Goal: Task Accomplishment & Management: Use online tool/utility

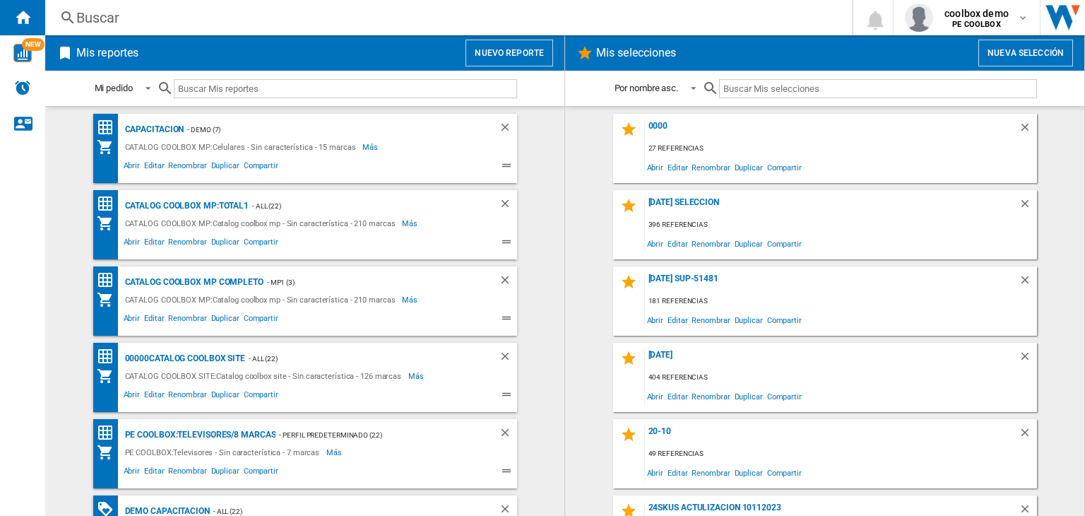
click at [478, 47] on button "Nuevo reporte" at bounding box center [510, 53] width 88 height 27
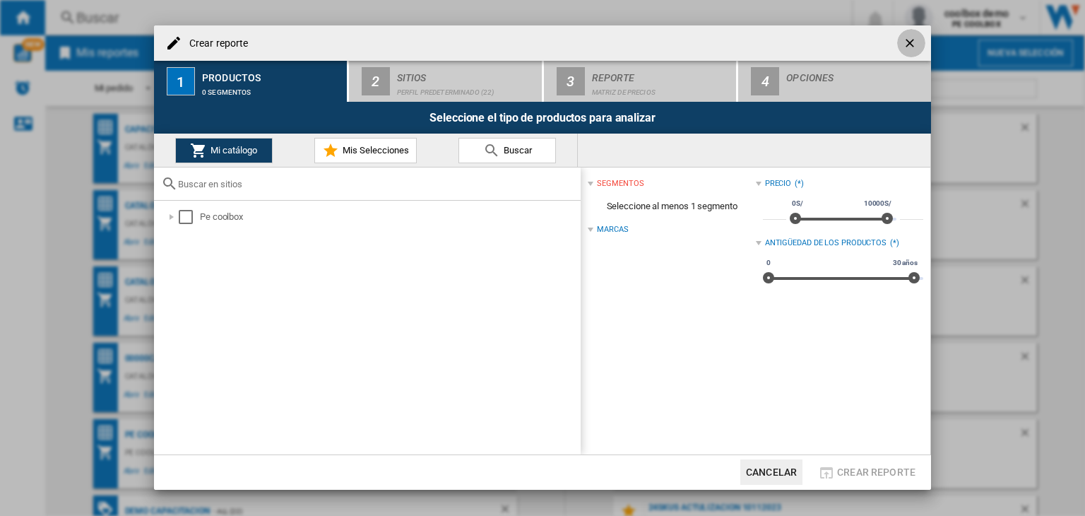
click at [899, 42] on button "button" at bounding box center [911, 43] width 28 height 28
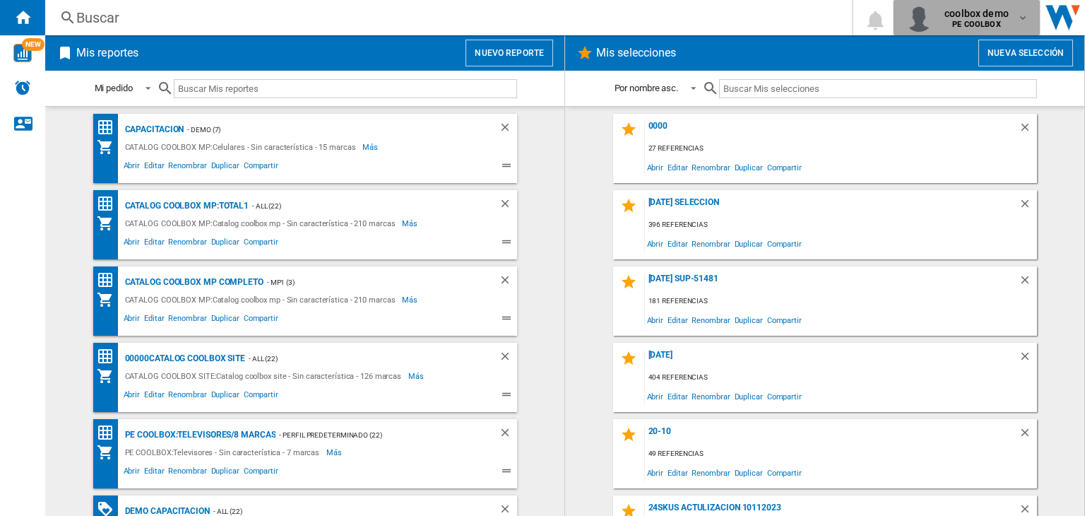
click at [995, 28] on b "PE COOLBOX" at bounding box center [976, 24] width 48 height 9
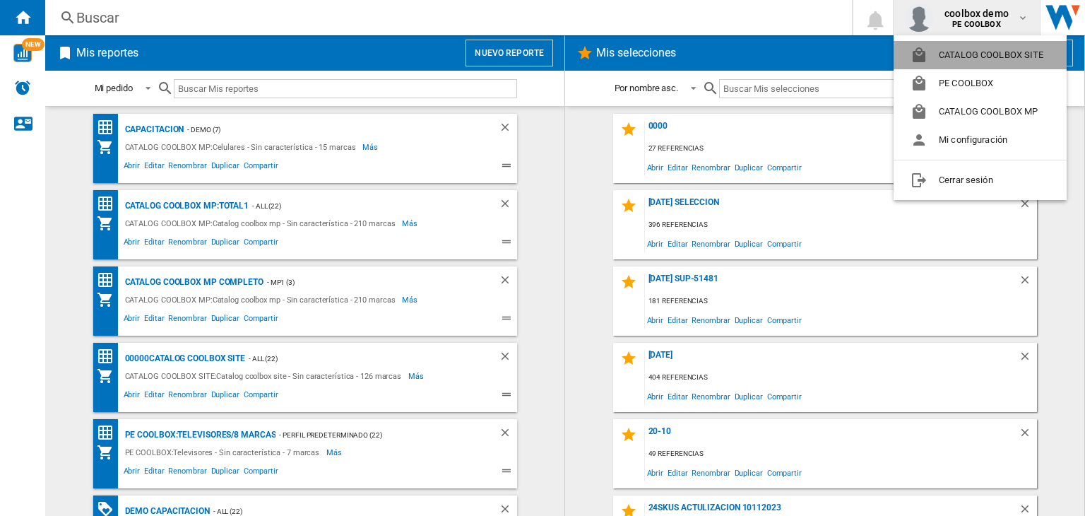
click at [966, 57] on button "CATALOG COOLBOX SITE" at bounding box center [980, 55] width 173 height 28
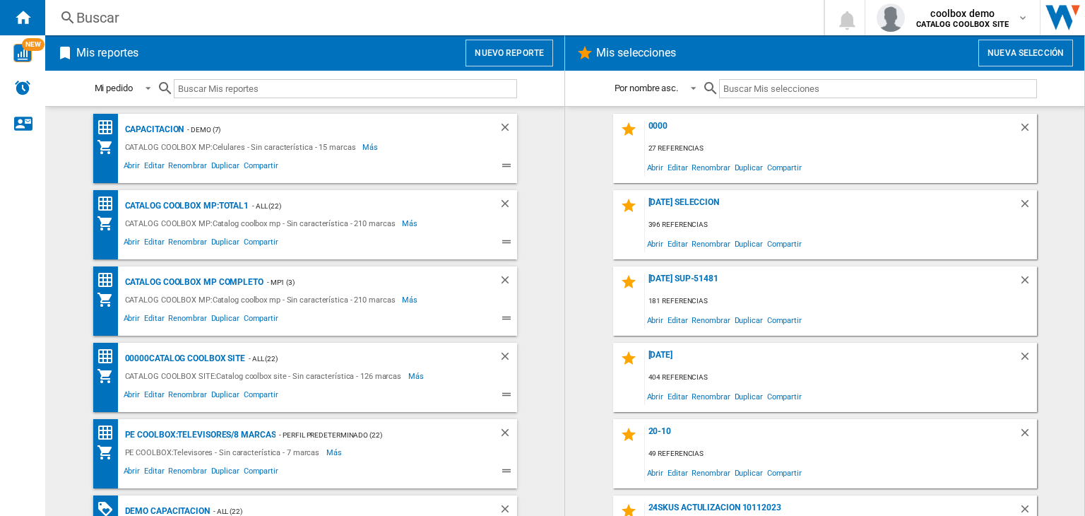
click at [527, 57] on button "Nuevo reporte" at bounding box center [510, 53] width 88 height 27
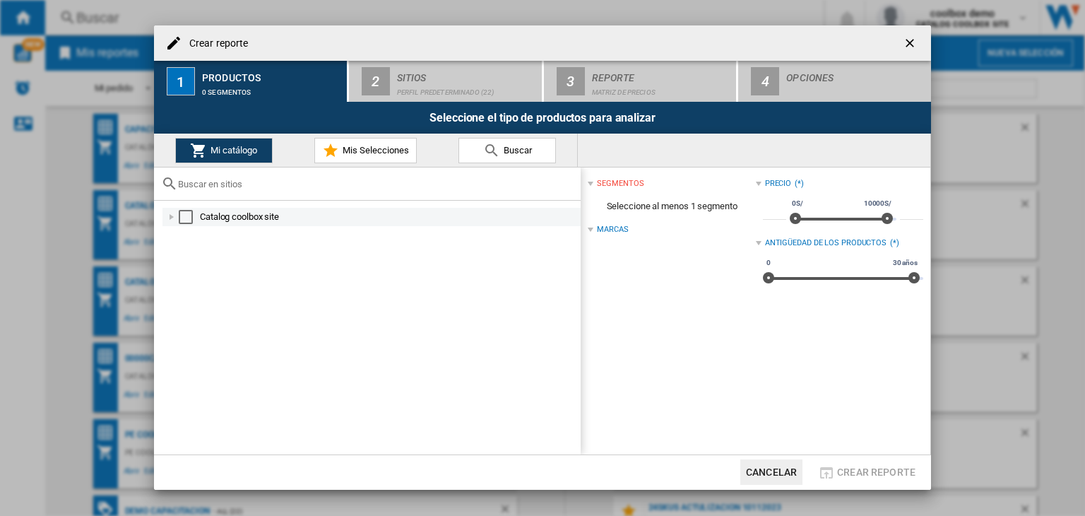
click at [187, 217] on div "Select" at bounding box center [186, 217] width 14 height 14
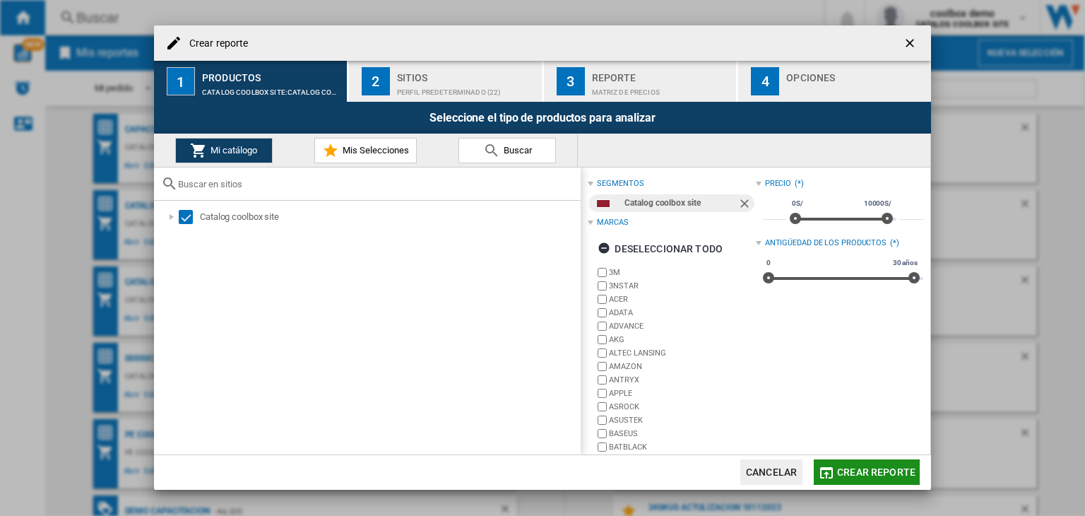
click at [879, 470] on span "Crear reporte" at bounding box center [876, 471] width 78 height 11
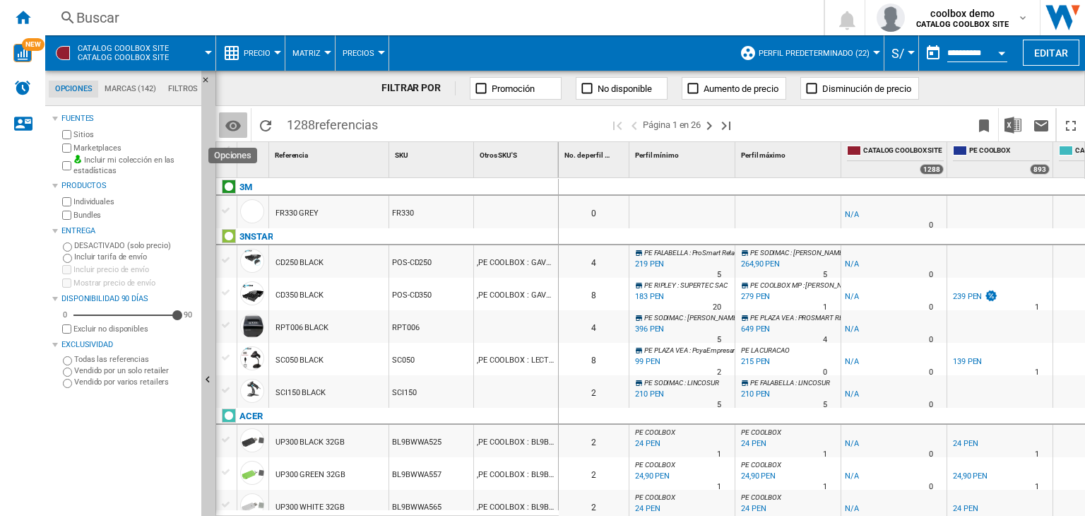
click at [227, 122] on md-icon "Opciones" at bounding box center [233, 125] width 17 height 17
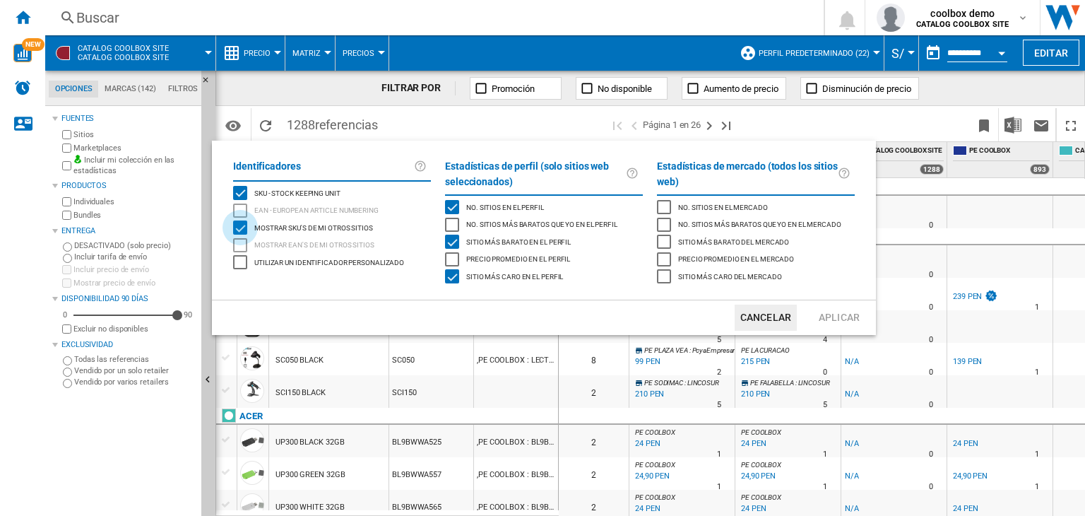
click at [245, 232] on div "Mostrar SKU'S de mi otros sitios" at bounding box center [240, 227] width 14 height 14
click at [850, 317] on button "Aplicar" at bounding box center [839, 317] width 62 height 26
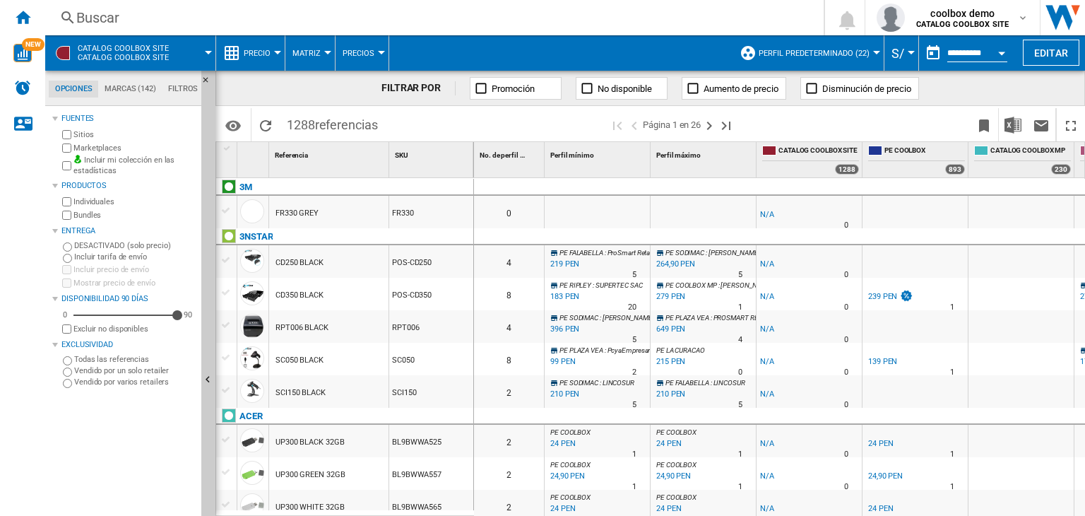
click at [1013, 126] on img "Descargar en Excel" at bounding box center [1012, 125] width 17 height 17
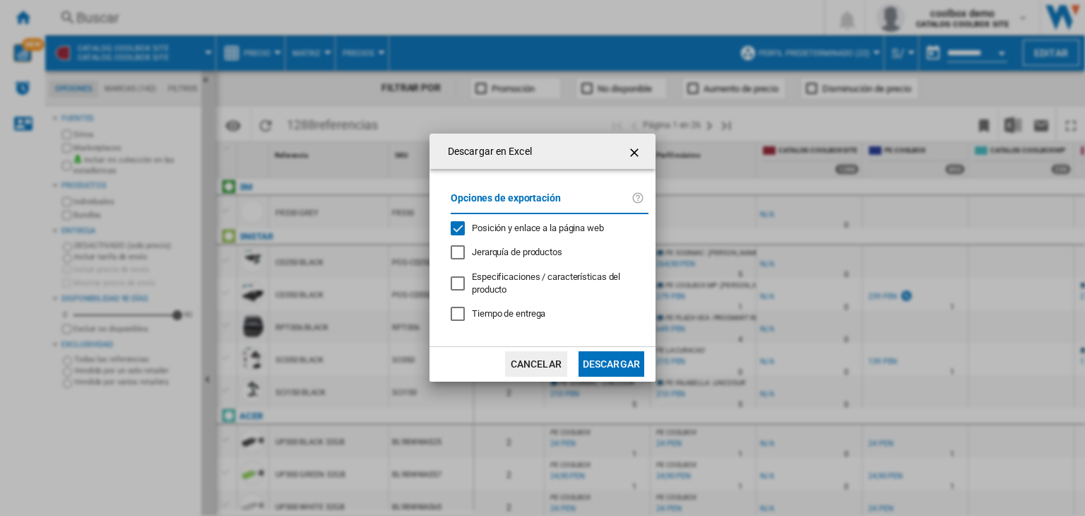
click at [585, 363] on button "Descargar" at bounding box center [612, 363] width 66 height 25
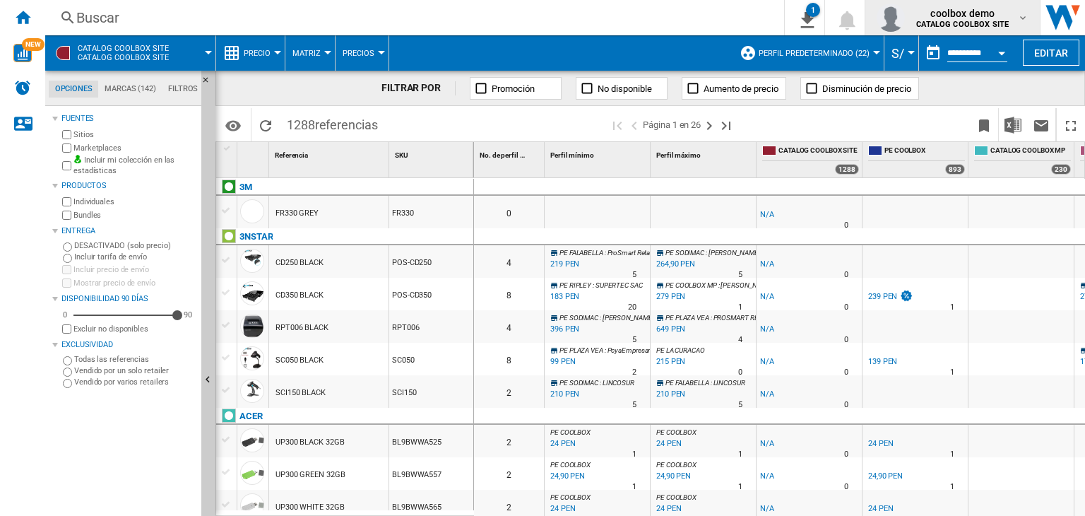
click at [970, 18] on span "coolbox demo" at bounding box center [962, 13] width 93 height 14
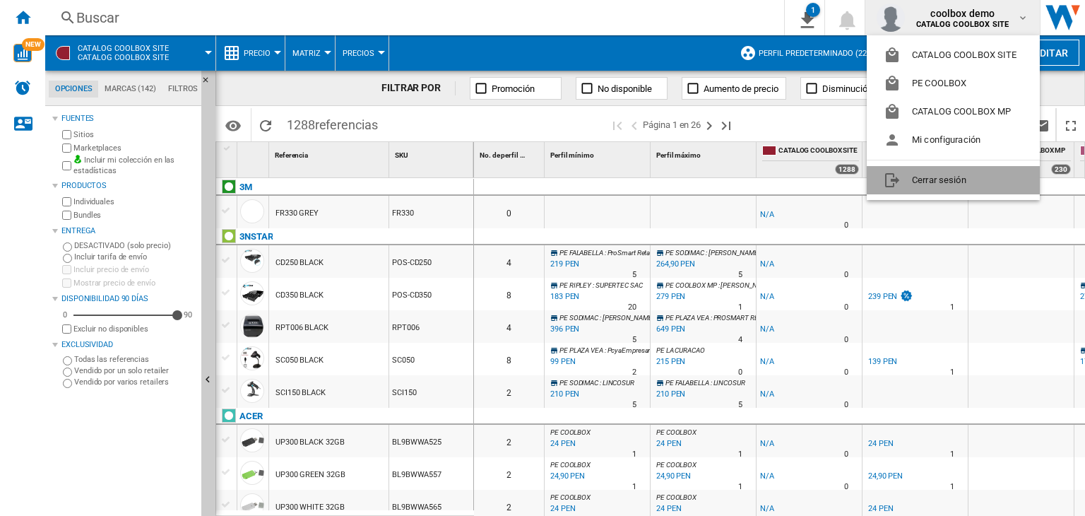
click at [924, 177] on button "Cerrar sesión" at bounding box center [953, 180] width 173 height 28
